Goal: Task Accomplishment & Management: Manage account settings

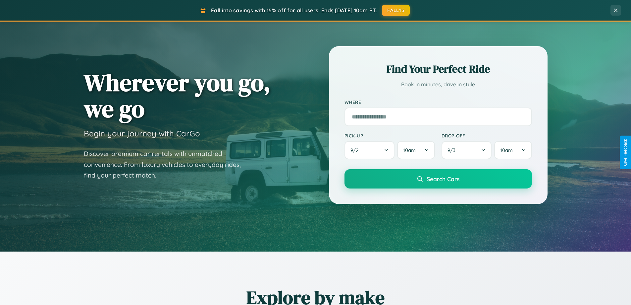
scroll to position [456, 0]
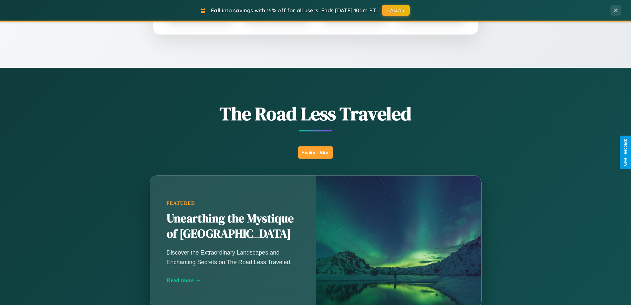
click at [315, 152] on button "Explore Blog" at bounding box center [315, 152] width 35 height 12
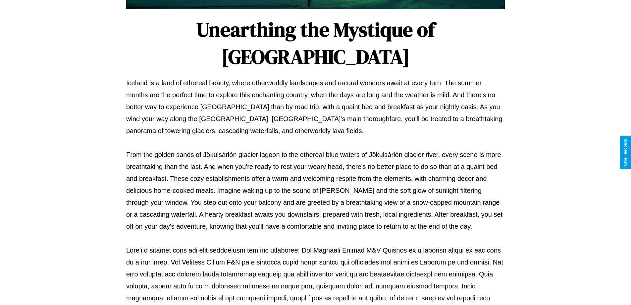
scroll to position [214, 0]
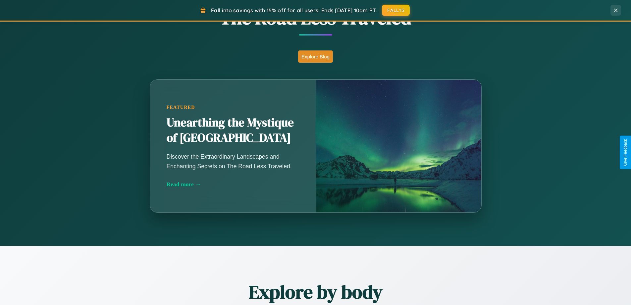
scroll to position [1275, 0]
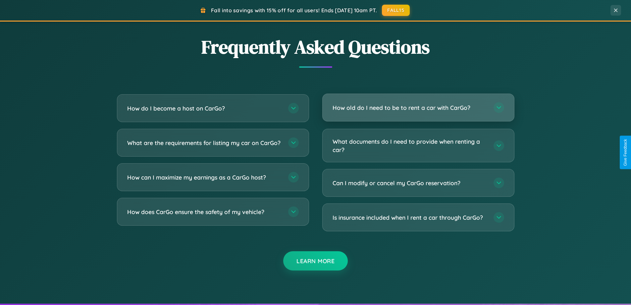
click at [418, 107] on h3 "How old do I need to be to rent a car with CarGo?" at bounding box center [410, 107] width 154 height 8
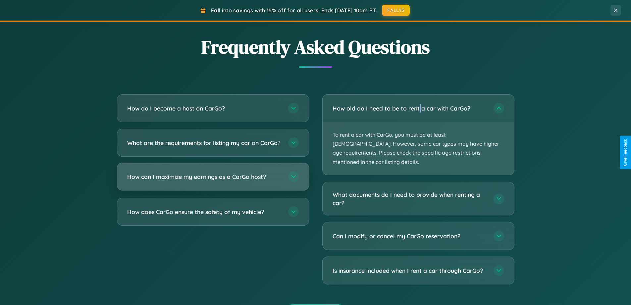
click at [213, 181] on h3 "How can I maximize my earnings as a CarGo host?" at bounding box center [204, 176] width 154 height 8
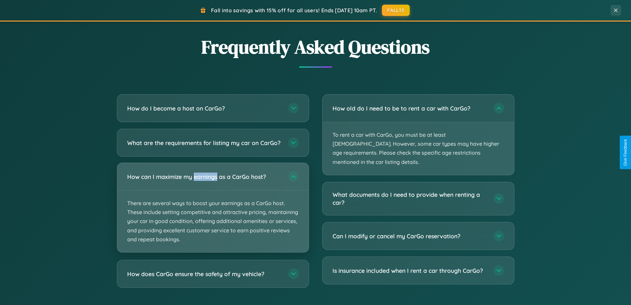
scroll to position [0, 0]
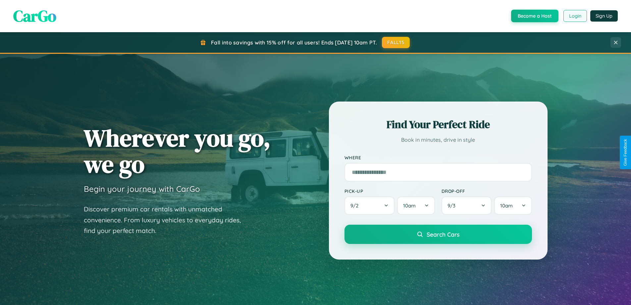
click at [575, 16] on button "Login" at bounding box center [576, 16] width 24 height 12
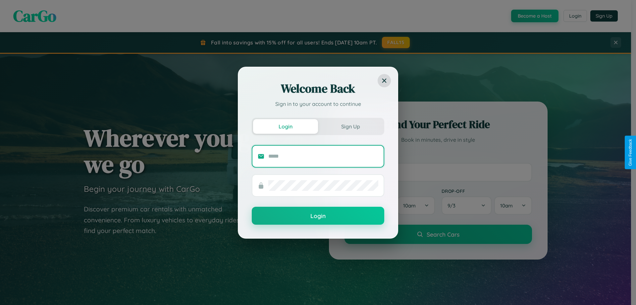
click at [323, 156] on input "text" at bounding box center [323, 156] width 110 height 11
type input "**********"
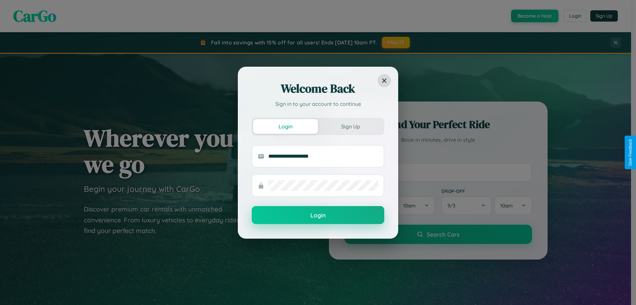
click at [318, 215] on button "Login" at bounding box center [318, 215] width 133 height 18
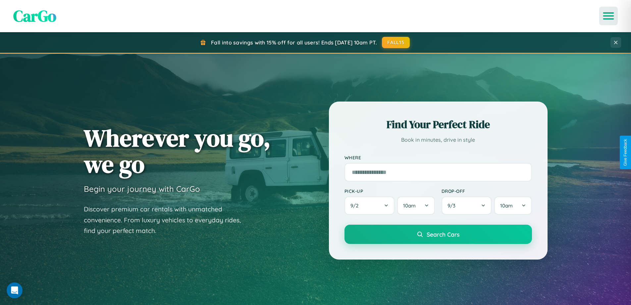
click at [609, 16] on icon "Open menu" at bounding box center [609, 16] width 10 height 6
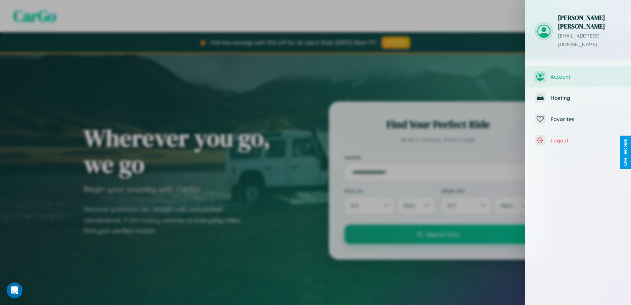
click at [578, 73] on span "Account" at bounding box center [586, 76] width 71 height 7
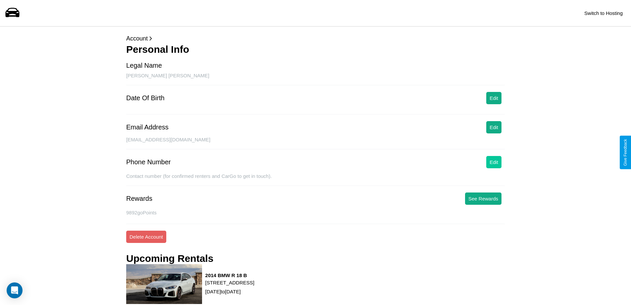
click at [494, 162] on button "Edit" at bounding box center [493, 162] width 15 height 12
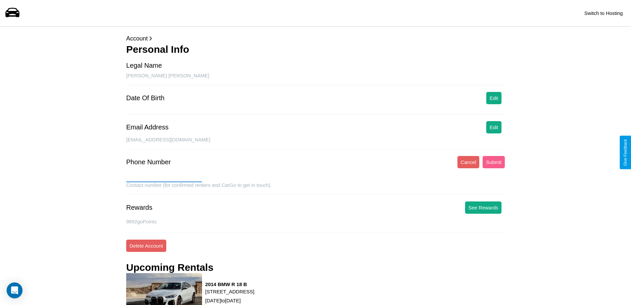
click at [164, 177] on input "text" at bounding box center [164, 176] width 76 height 11
type input "**********"
